Goal: Information Seeking & Learning: Learn about a topic

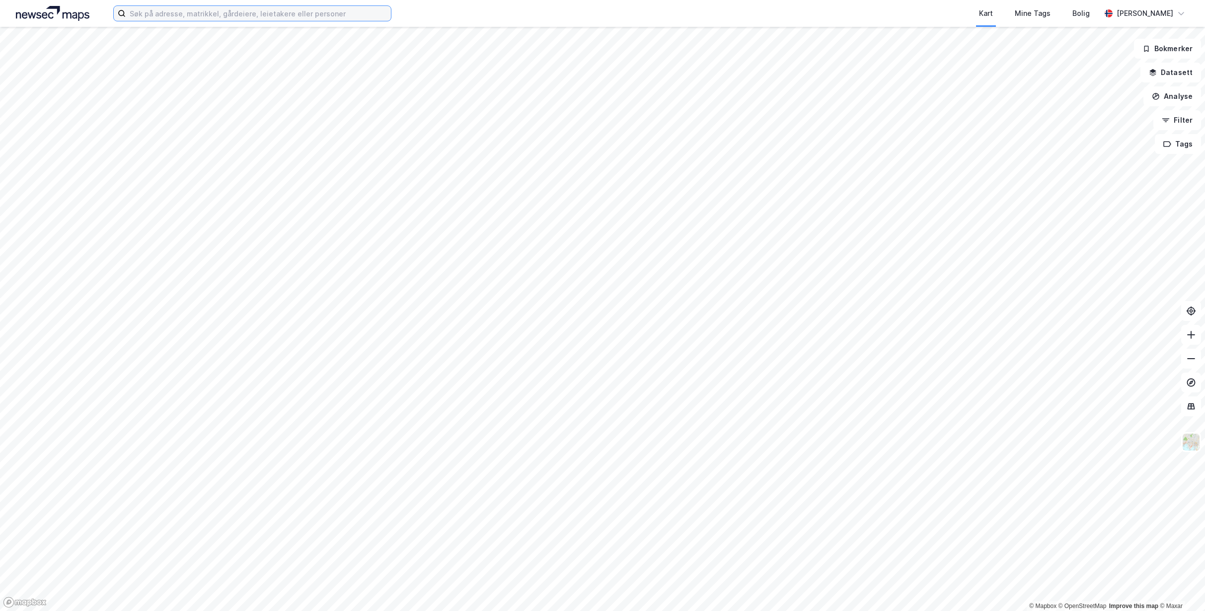
click at [223, 19] on input at bounding box center [258, 13] width 265 height 15
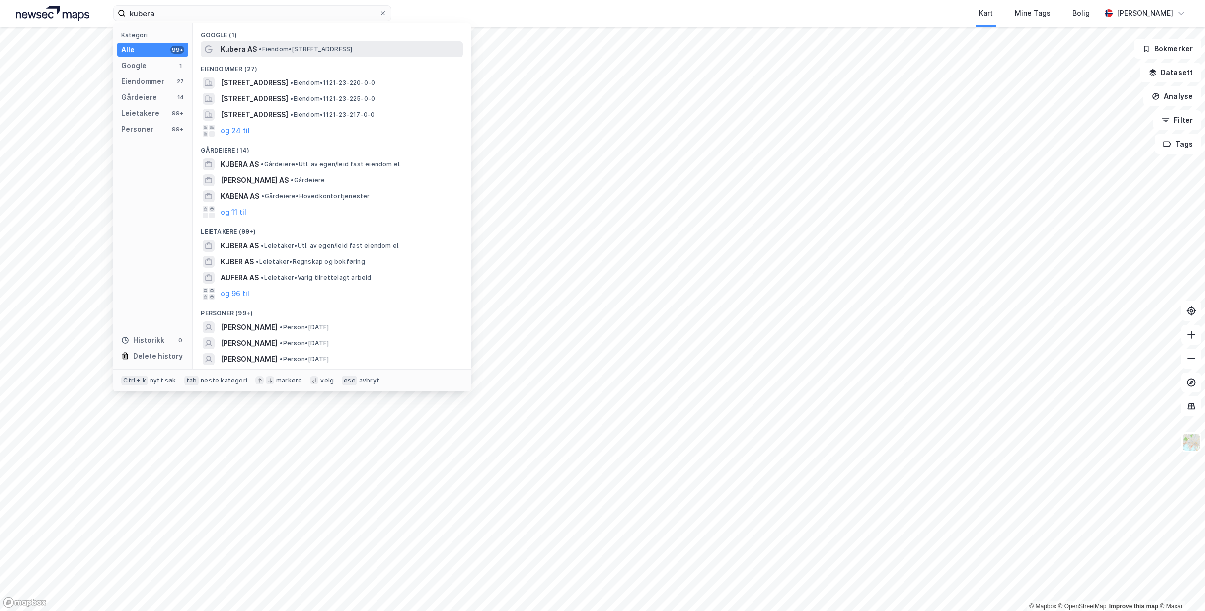
click at [278, 45] on span "• Eiendom • [STREET_ADDRESS]" at bounding box center [305, 49] width 93 height 8
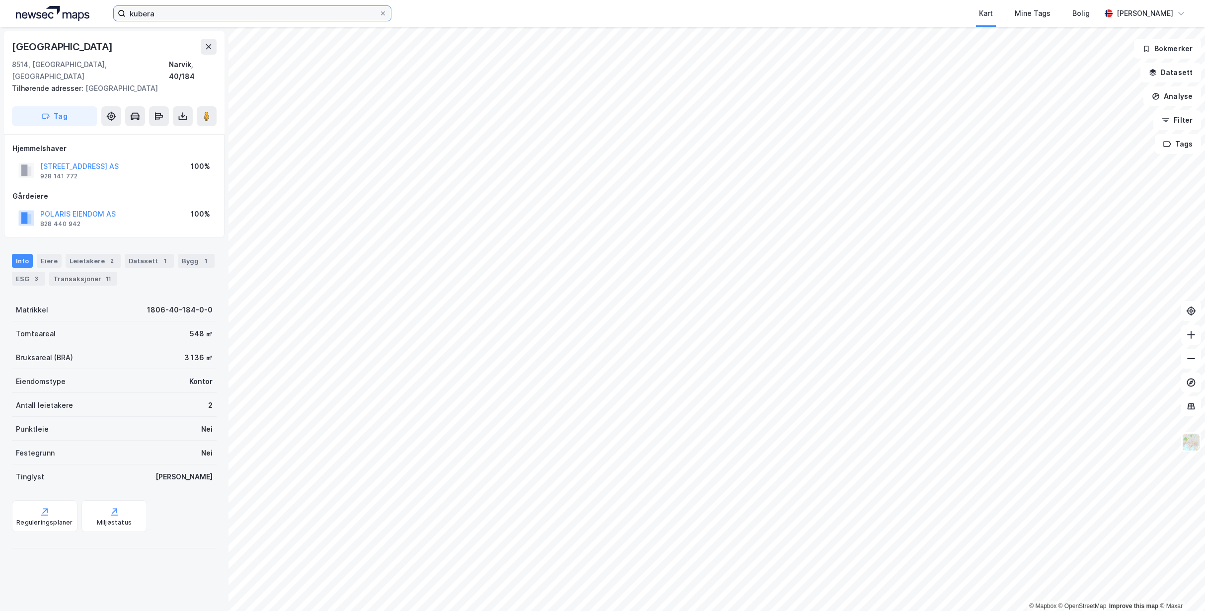
click at [177, 9] on input "kubera" at bounding box center [252, 13] width 253 height 15
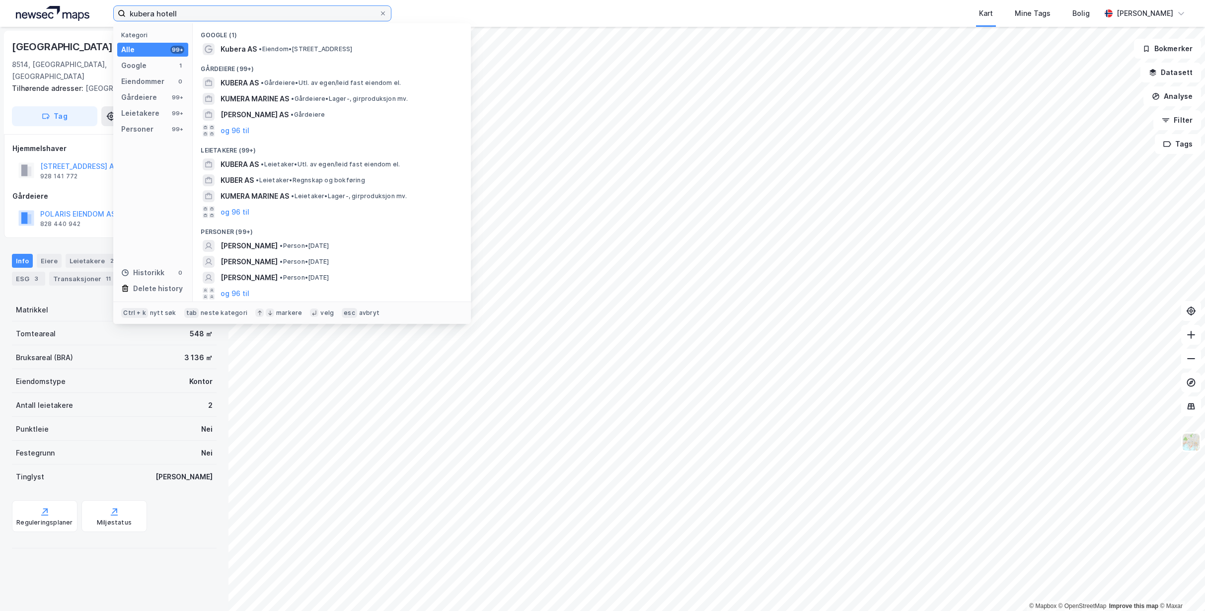
drag, startPoint x: 249, startPoint y: 17, endPoint x: 244, endPoint y: 17, distance: 5.5
click at [244, 17] on input "kubera hotell" at bounding box center [252, 13] width 253 height 15
drag, startPoint x: 211, startPoint y: 14, endPoint x: 196, endPoint y: 8, distance: 16.3
click at [196, 8] on input "kubera hotell" at bounding box center [252, 13] width 253 height 15
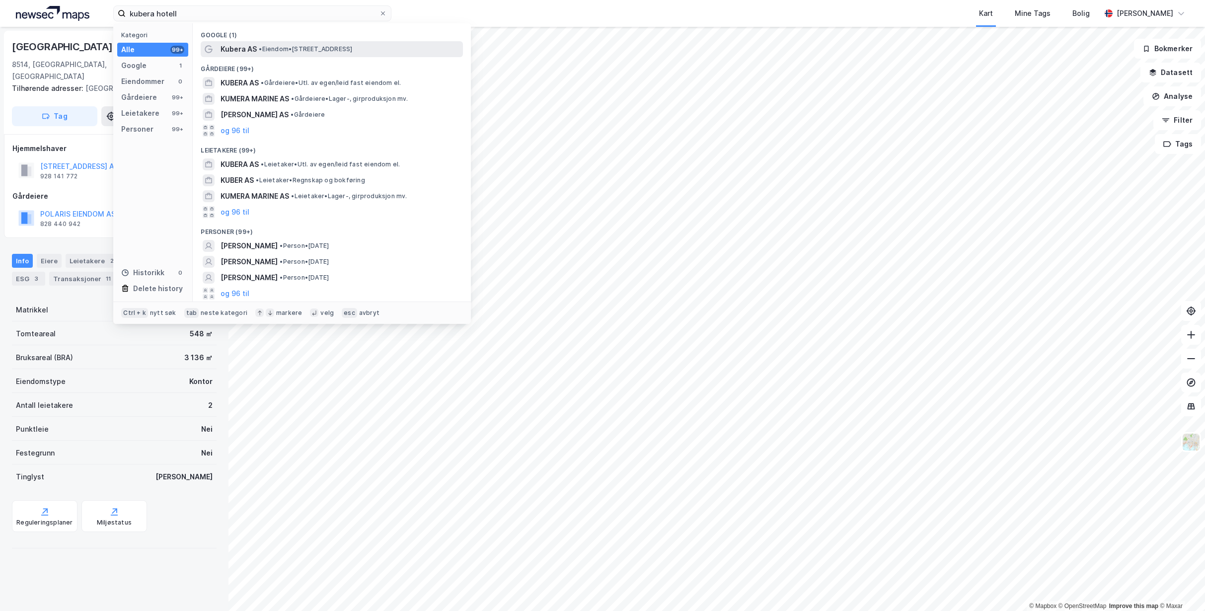
click at [315, 51] on span "• Eiendom • [STREET_ADDRESS]" at bounding box center [305, 49] width 93 height 8
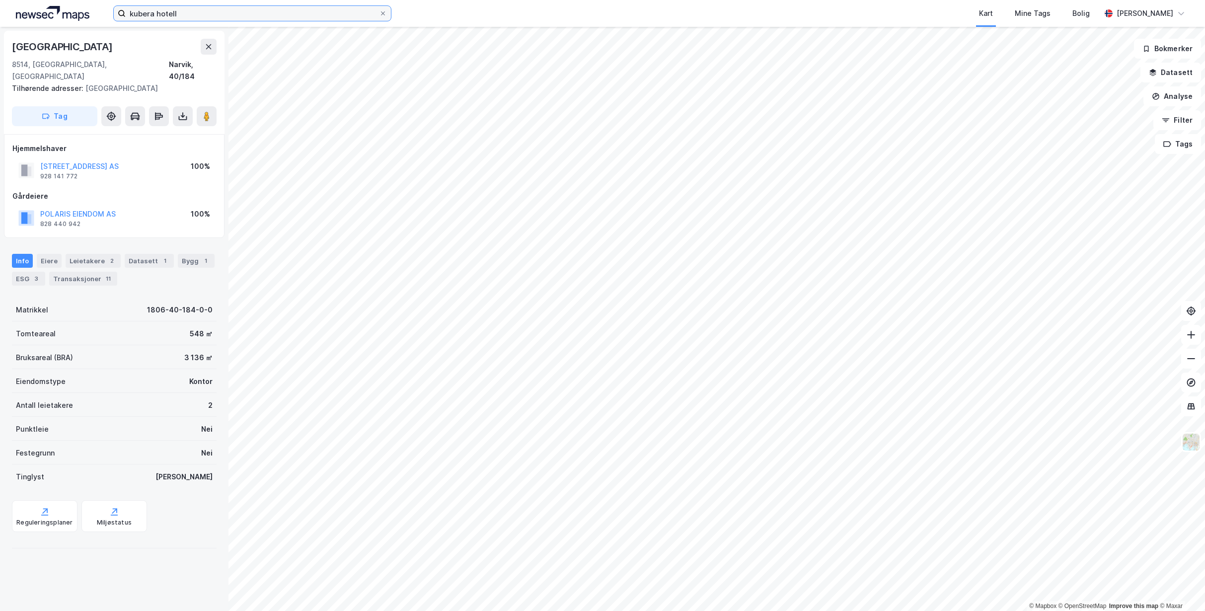
click at [214, 7] on input "kubera hotell" at bounding box center [252, 13] width 253 height 15
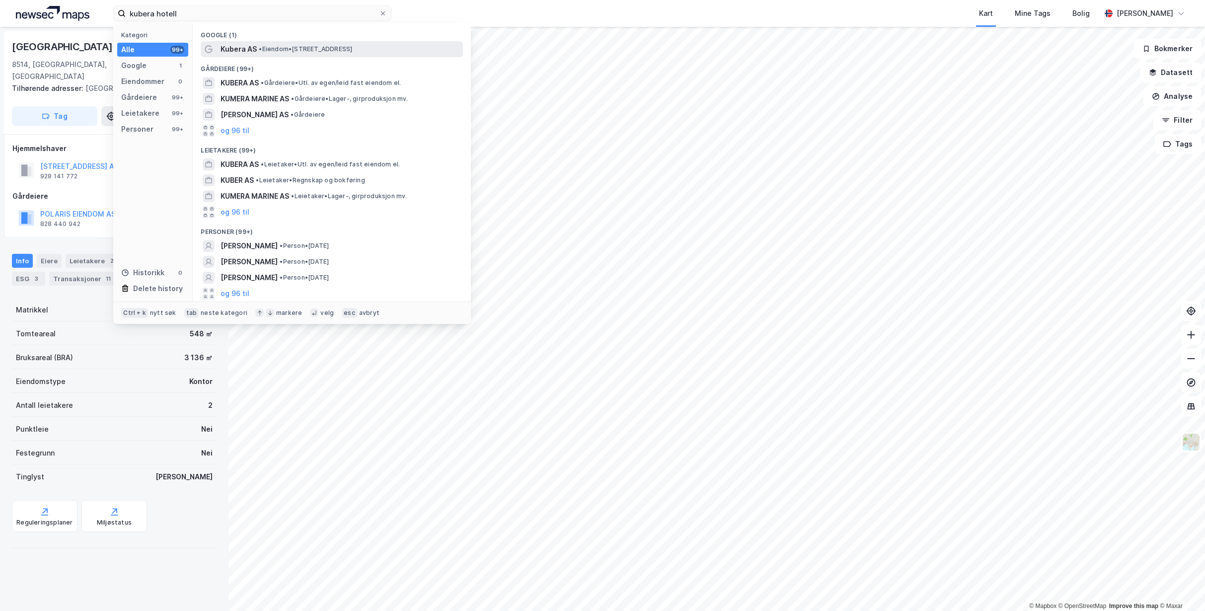
click at [285, 50] on span "• Eiendom • [STREET_ADDRESS]" at bounding box center [305, 49] width 93 height 8
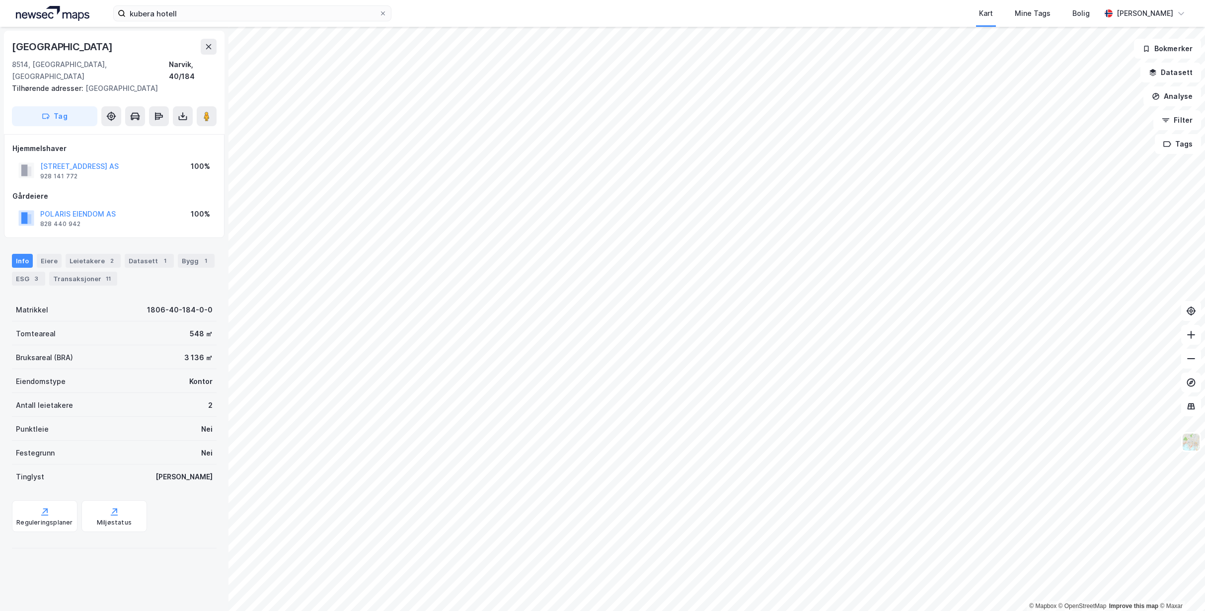
click at [244, 1] on div "kubera hotell Kart Mine Tags Bolig [PERSON_NAME]" at bounding box center [602, 13] width 1205 height 27
click at [233, 10] on input "kubera hotell" at bounding box center [252, 13] width 253 height 15
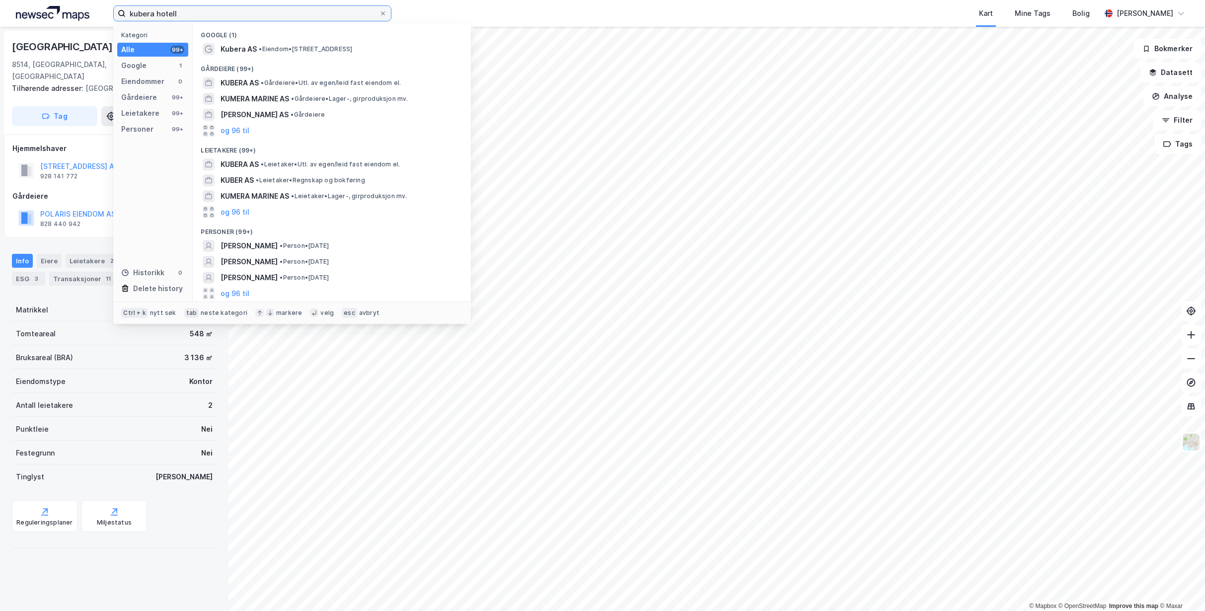
drag, startPoint x: 185, startPoint y: 9, endPoint x: -36, endPoint y: -6, distance: 222.0
click at [126, 6] on input "kubera hotell" at bounding box center [252, 13] width 253 height 15
type input "h"
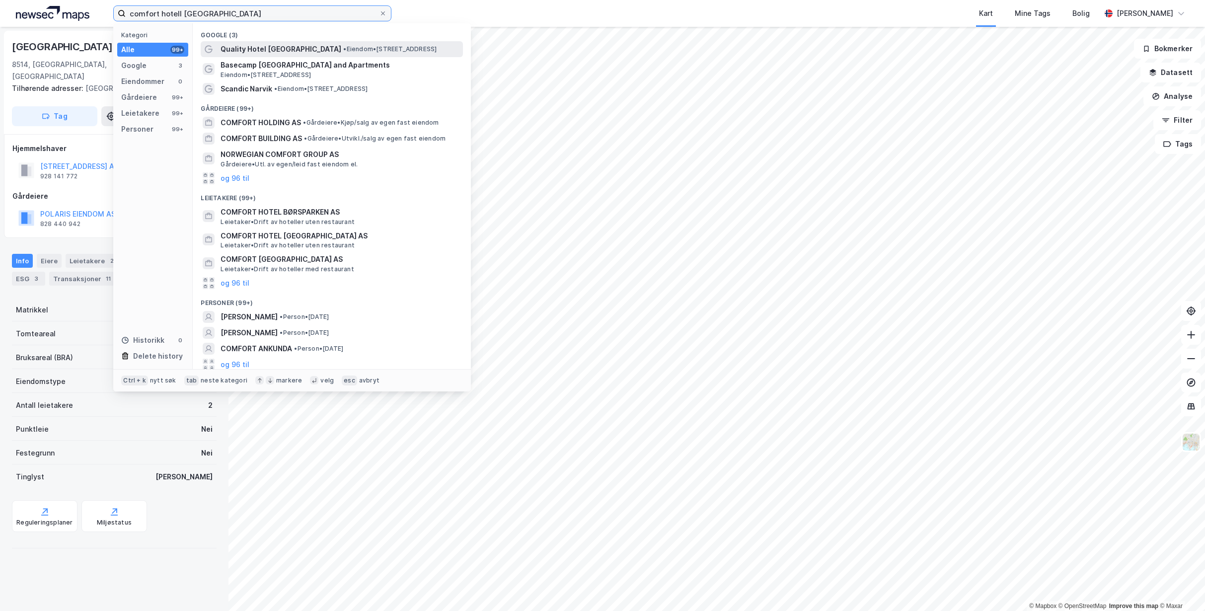
type input "comfort hotell [GEOGRAPHIC_DATA]"
click at [326, 55] on div "Quality Hotel [GEOGRAPHIC_DATA] • Eiendom • [STREET_ADDRESS]" at bounding box center [332, 49] width 262 height 16
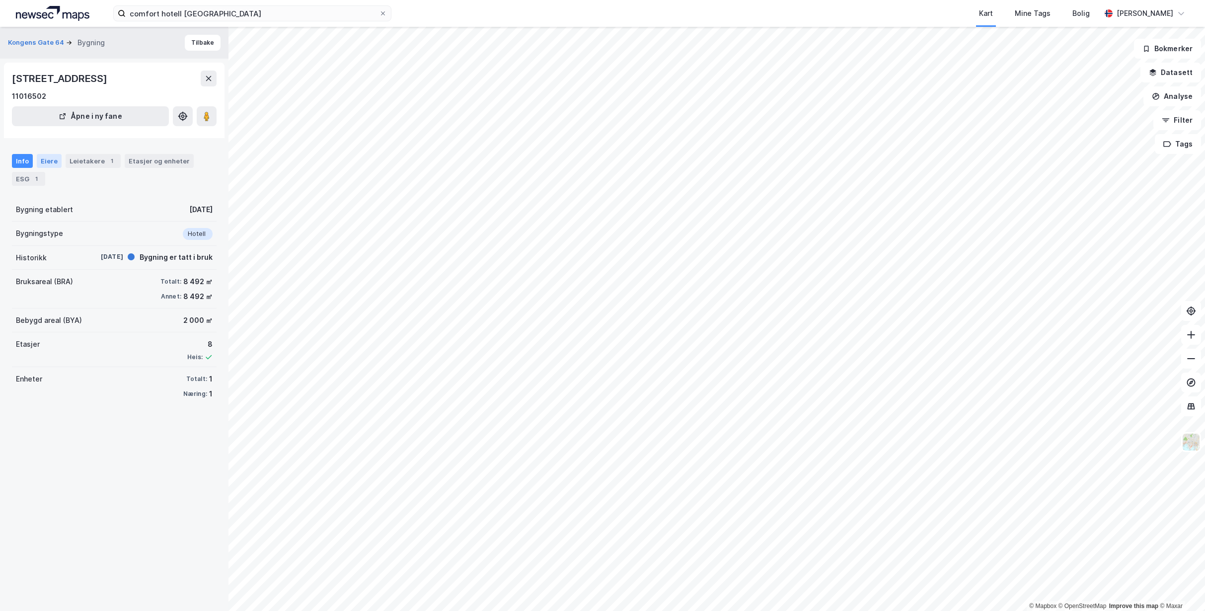
click at [45, 159] on div "Eiere" at bounding box center [49, 161] width 25 height 14
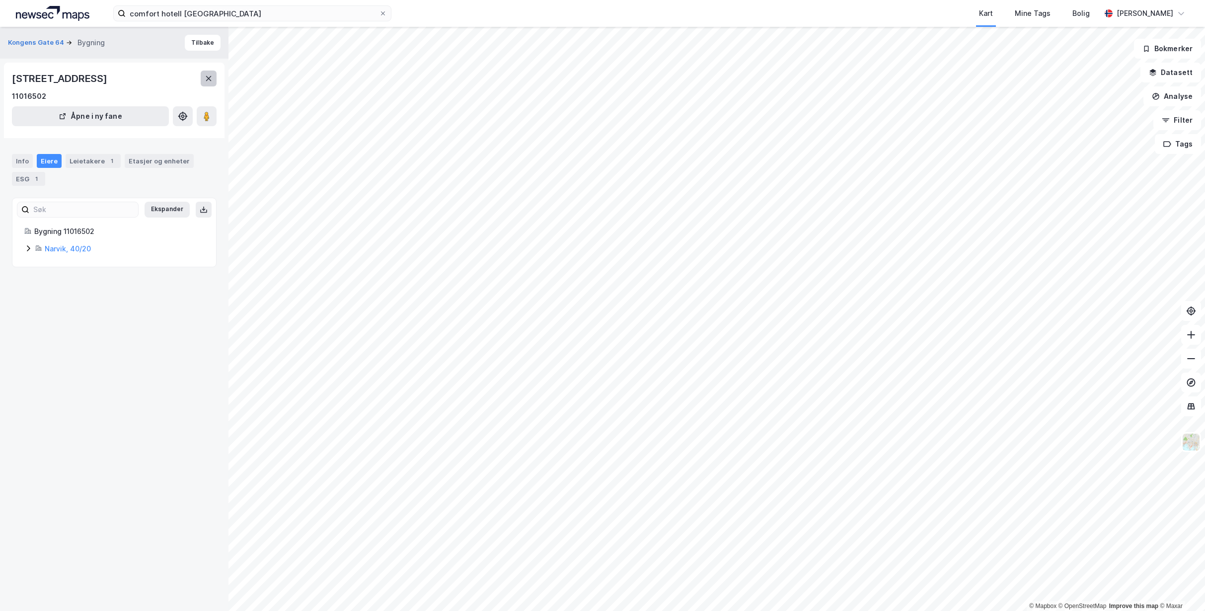
click at [208, 77] on icon at bounding box center [208, 78] width 5 height 5
click at [211, 81] on icon at bounding box center [209, 78] width 8 height 8
click at [25, 250] on icon at bounding box center [28, 248] width 8 height 8
click at [201, 117] on button at bounding box center [207, 116] width 20 height 20
click at [213, 76] on button at bounding box center [209, 79] width 16 height 16
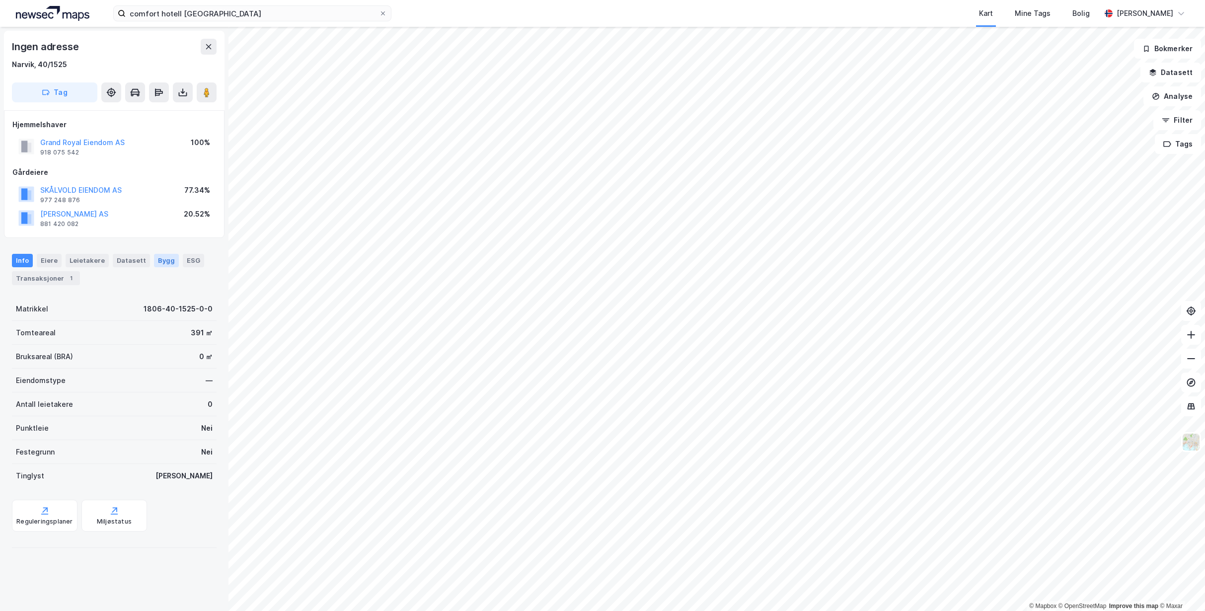
click at [165, 258] on div "Bygg" at bounding box center [166, 260] width 25 height 13
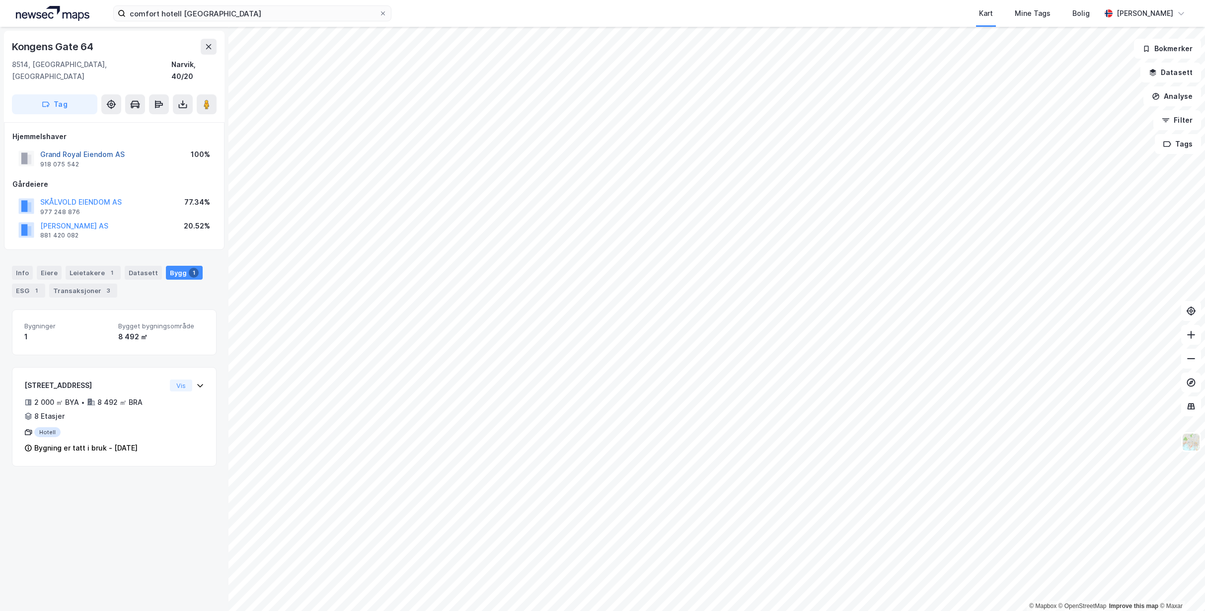
click at [0, 0] on button "Grand Royal Eiendom AS" at bounding box center [0, 0] width 0 height 0
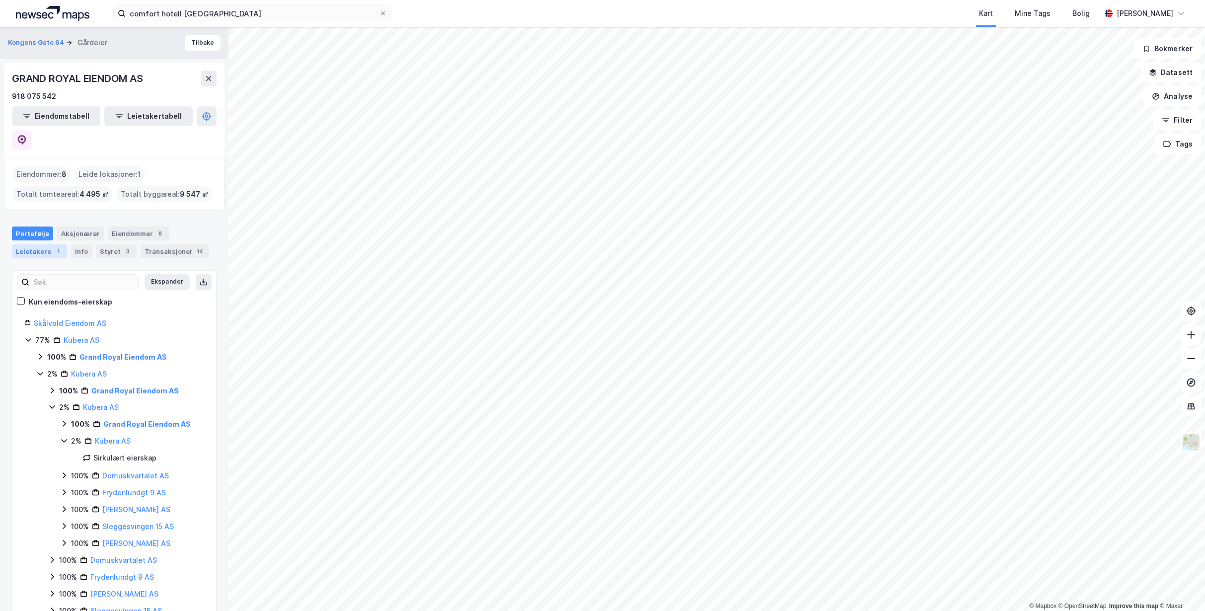
click at [62, 244] on div "Leietakere 1" at bounding box center [39, 251] width 55 height 14
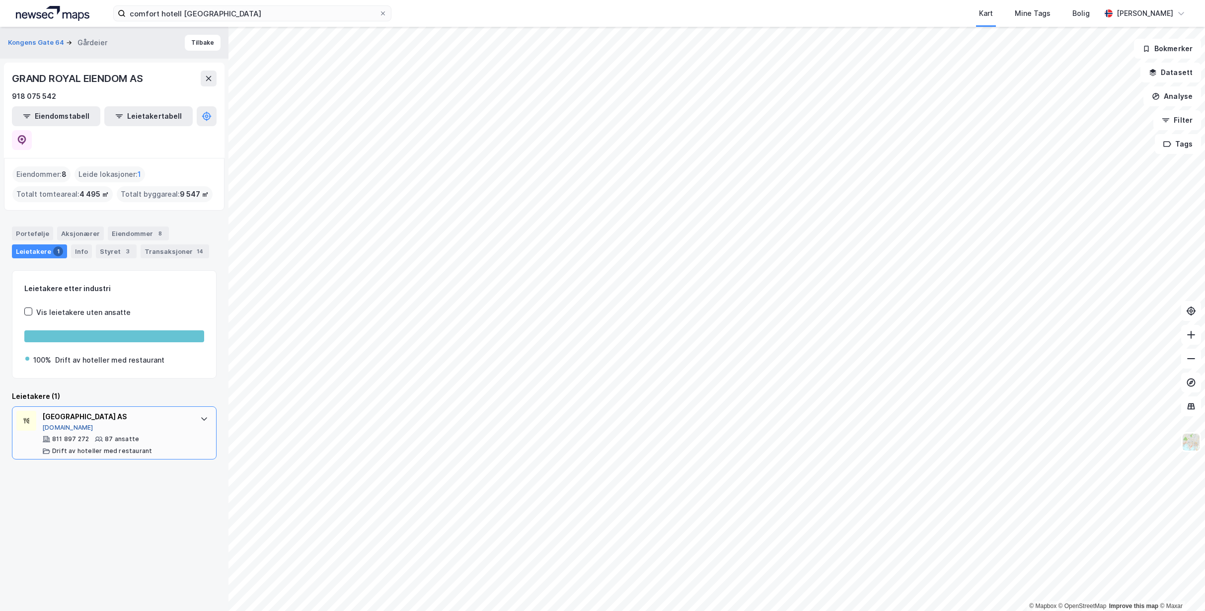
click at [58, 424] on button "[DOMAIN_NAME]" at bounding box center [67, 428] width 51 height 8
